Goal: Task Accomplishment & Management: Use online tool/utility

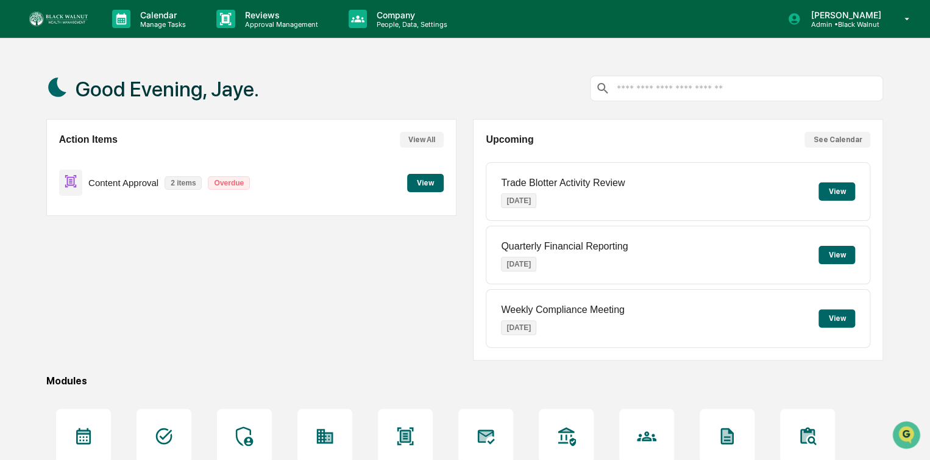
click at [418, 181] on button "View" at bounding box center [425, 183] width 37 height 18
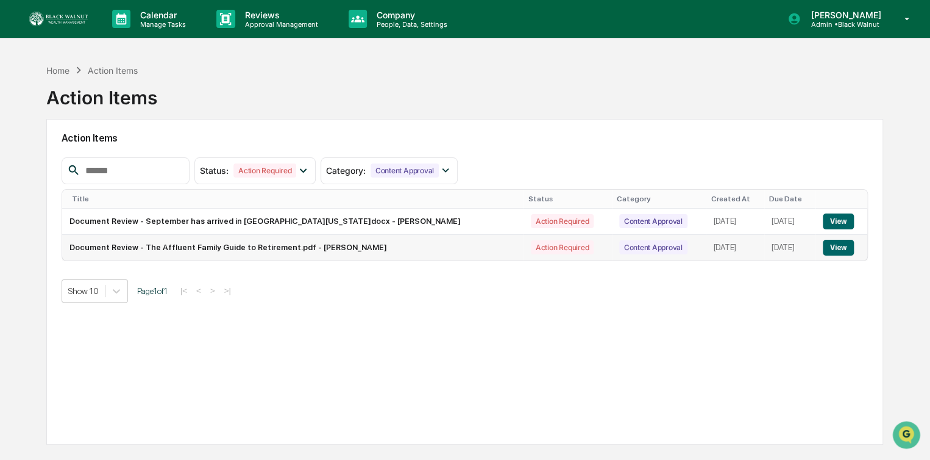
click at [834, 248] on button "View" at bounding box center [838, 248] width 31 height 16
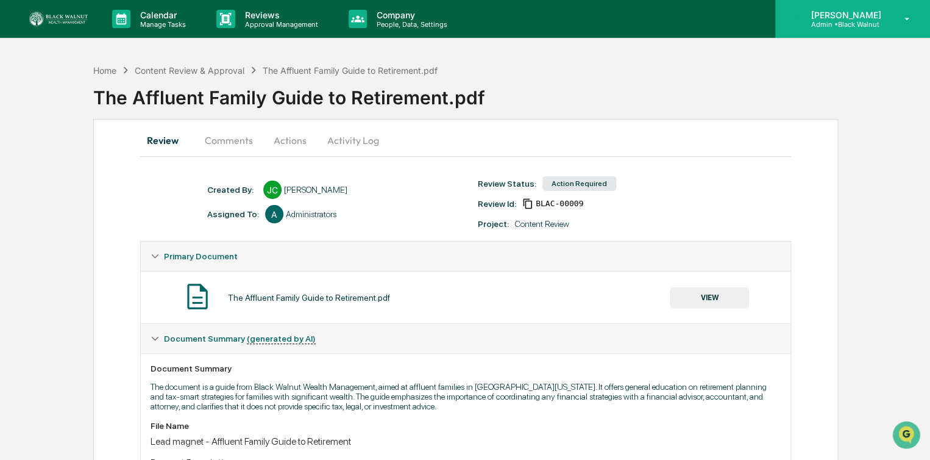
click at [906, 20] on icon at bounding box center [907, 19] width 21 height 12
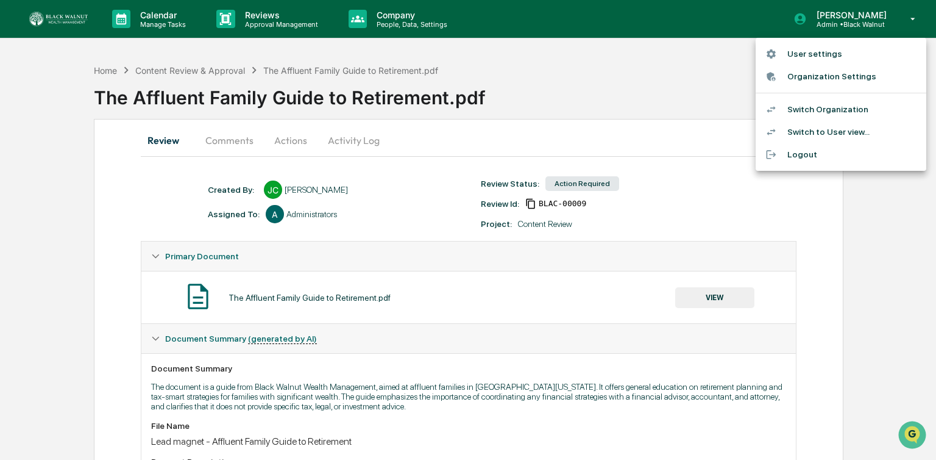
click at [787, 157] on li "Logout" at bounding box center [841, 154] width 171 height 23
